Goal: Task Accomplishment & Management: Complete application form

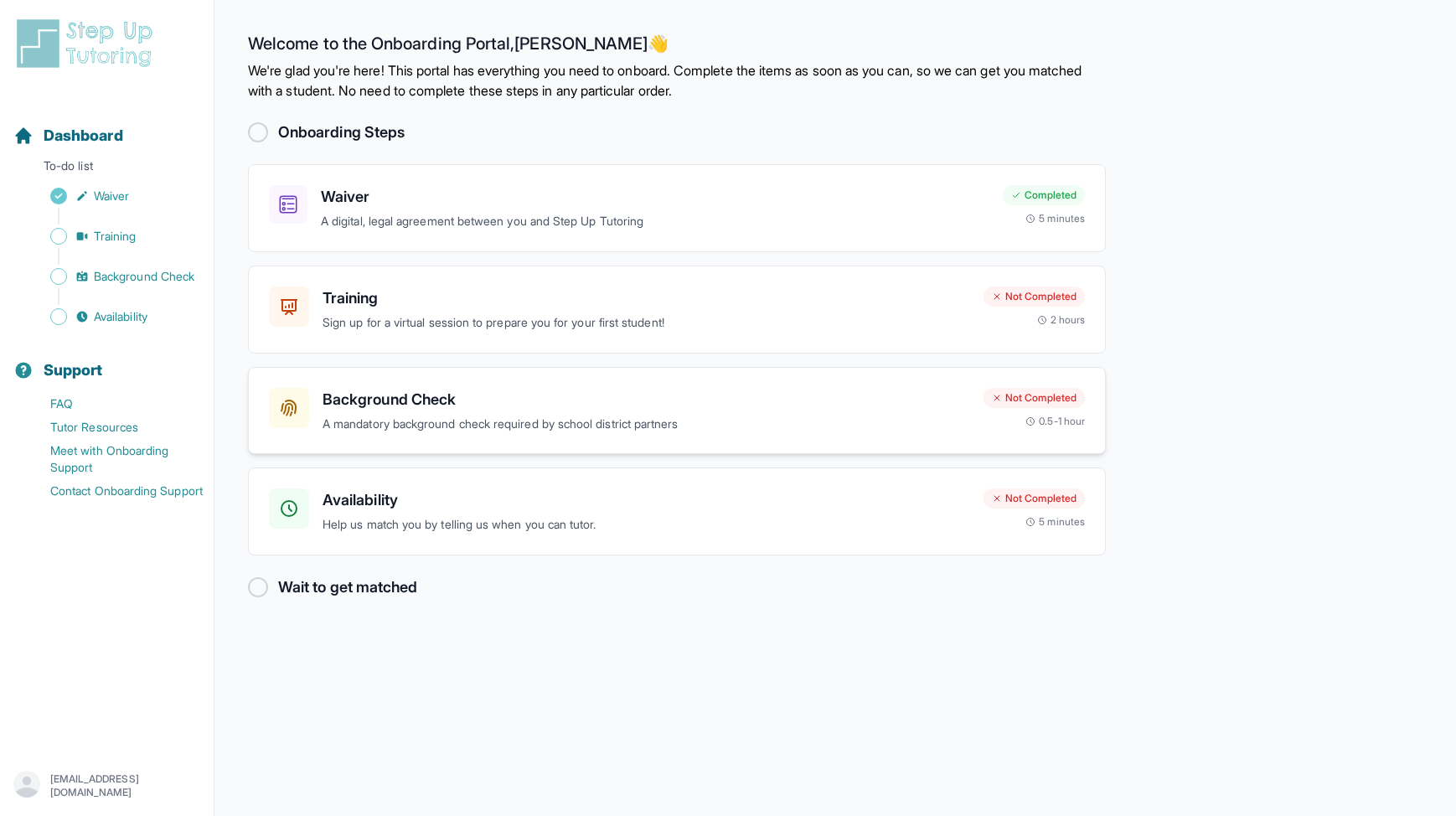
click at [421, 409] on h3 "Background Check" at bounding box center [646, 399] width 647 height 23
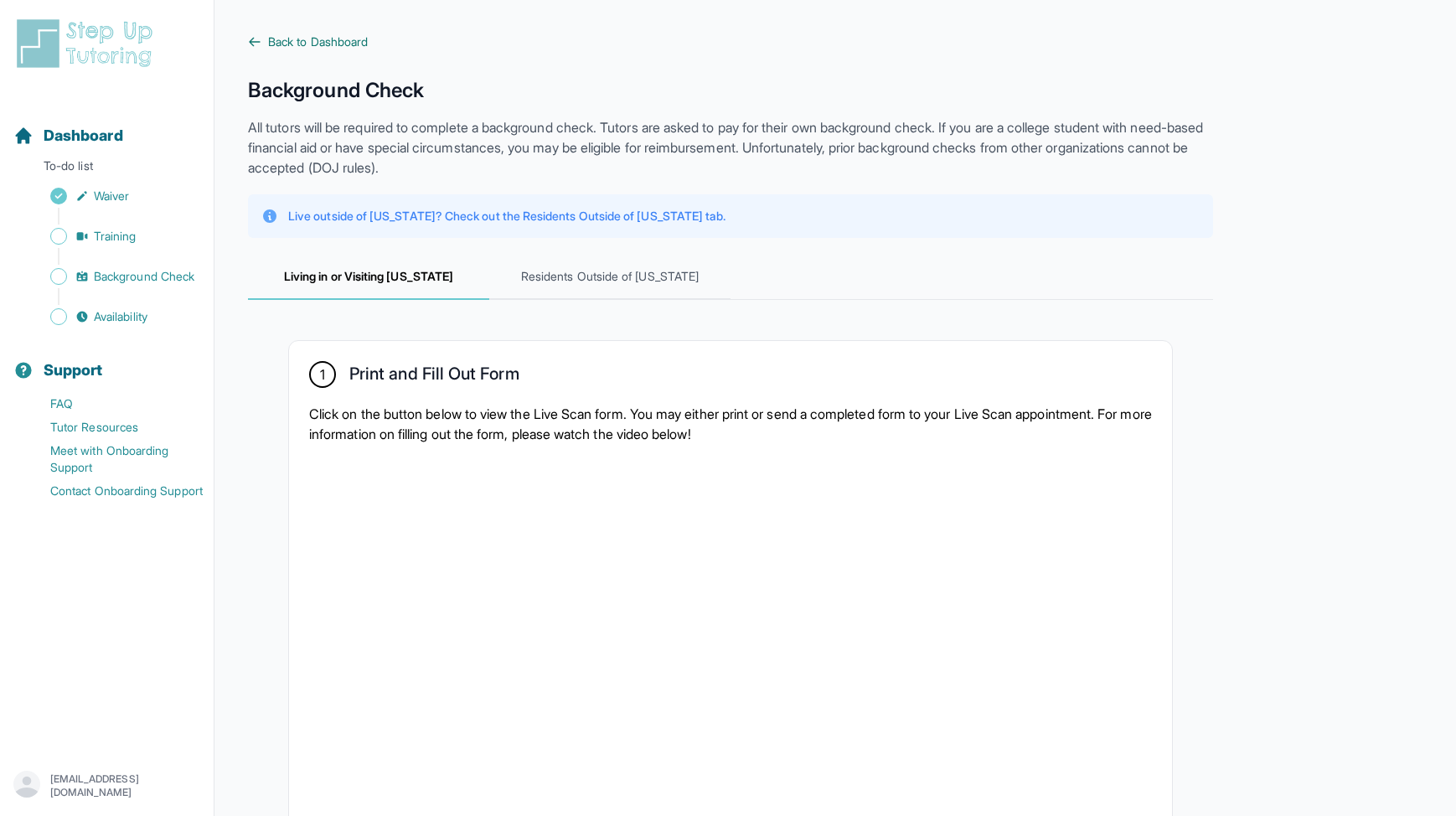
click at [283, 42] on span "Back to Dashboard" at bounding box center [317, 42] width 100 height 16
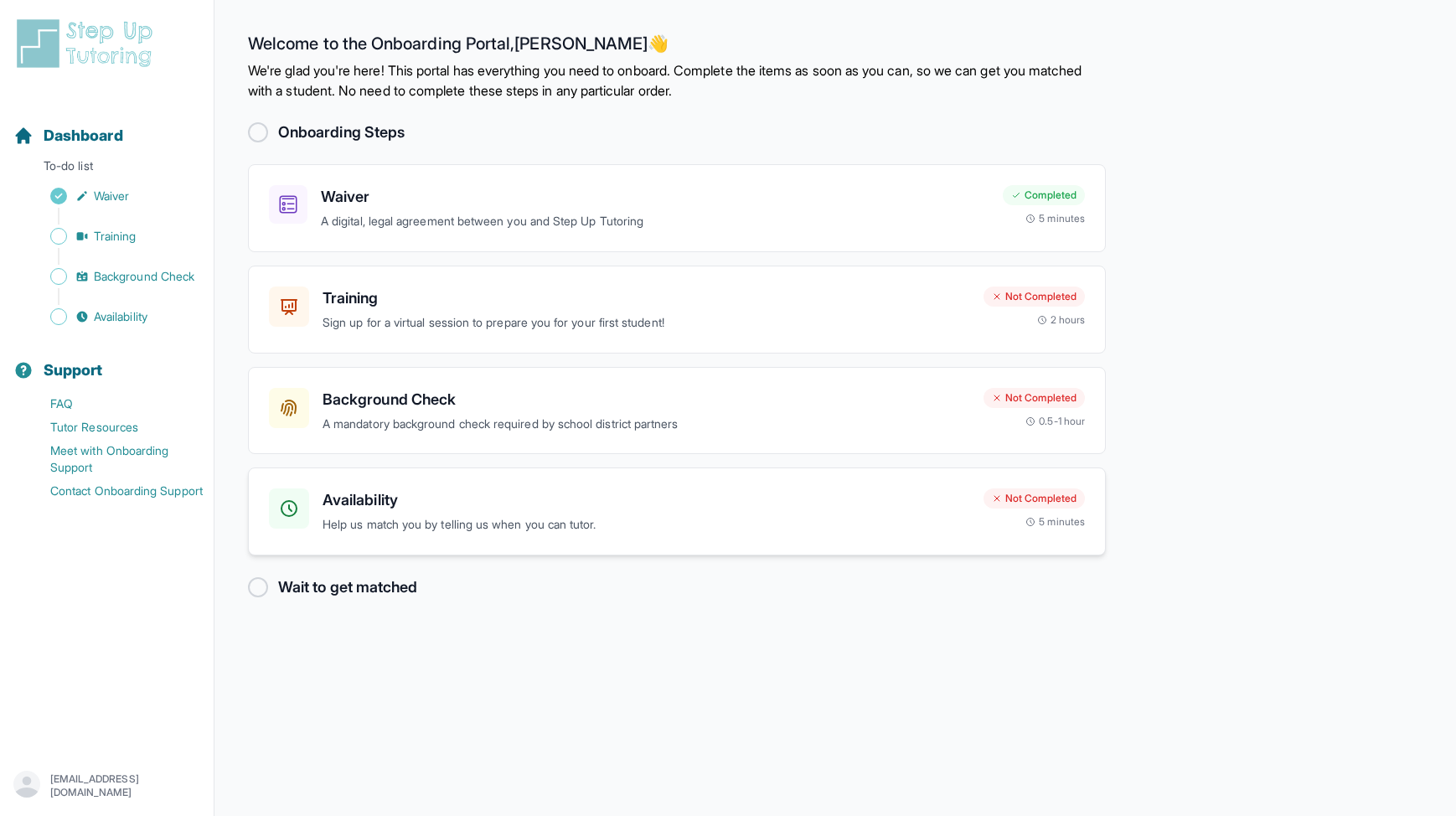
click at [920, 514] on div "Availability Help us match you by telling us when you can tutor." at bounding box center [646, 511] width 647 height 46
